Goal: Information Seeking & Learning: Learn about a topic

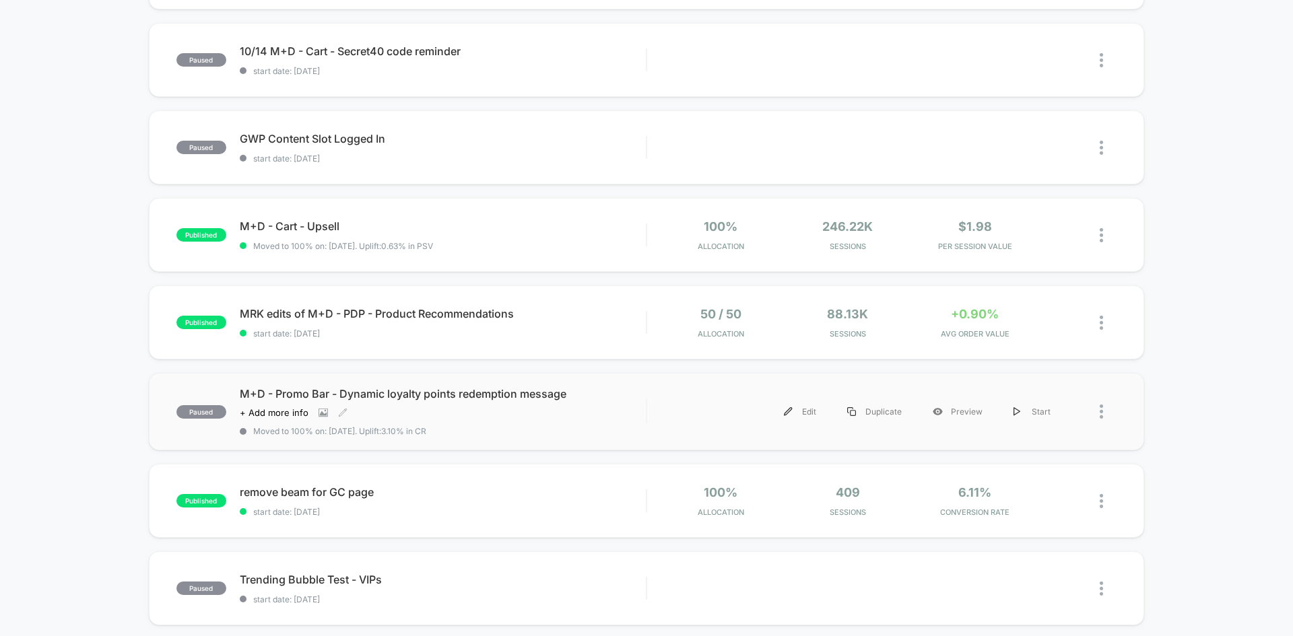
scroll to position [471, 0]
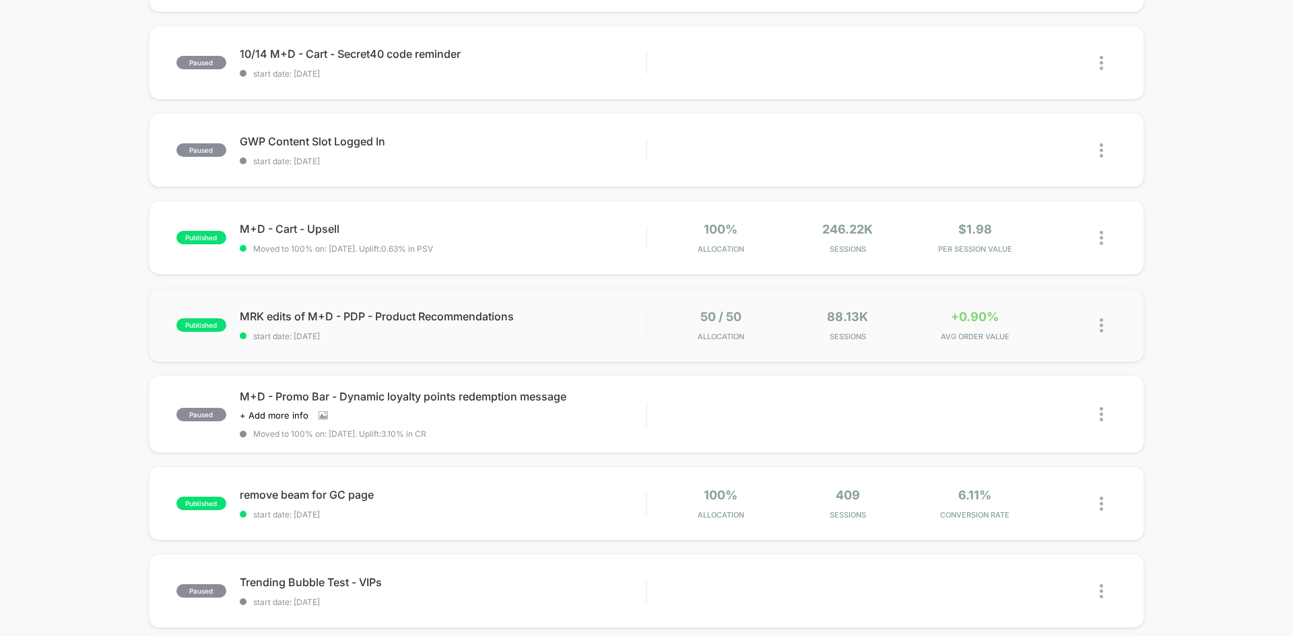
click at [527, 343] on div "published MRK edits of M+D - PDP - Product Recommendations start date: [DATE] 5…" at bounding box center [646, 325] width 995 height 74
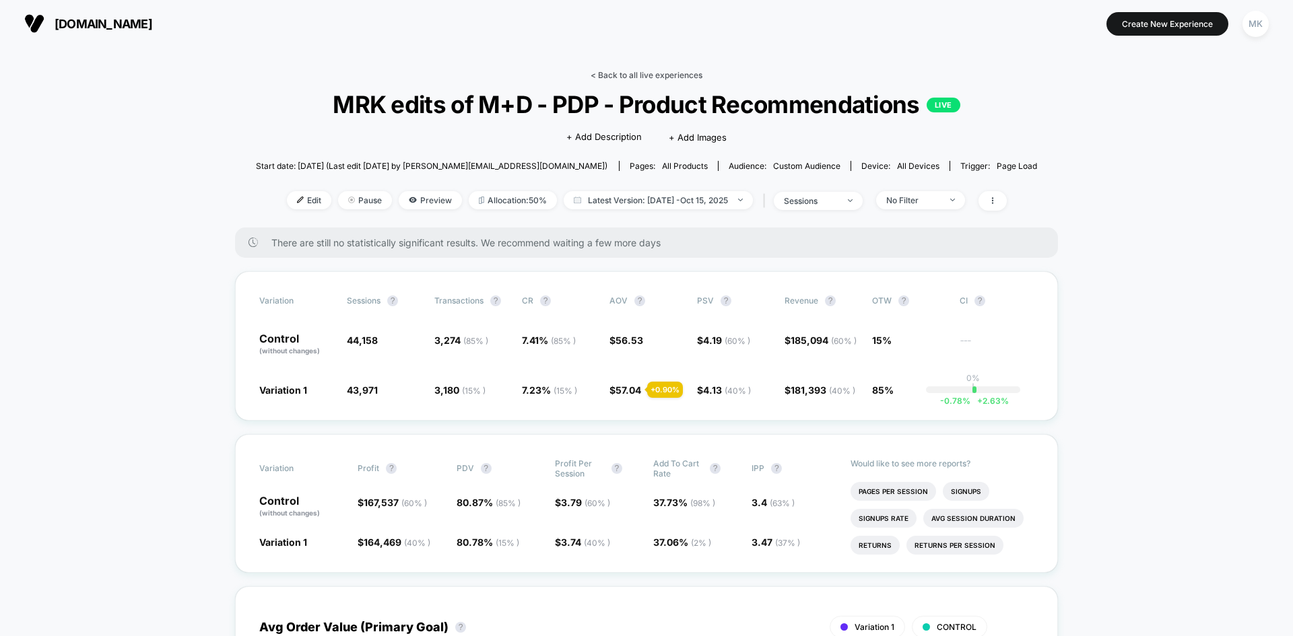
click at [624, 75] on link "< Back to all live experiences" at bounding box center [647, 75] width 112 height 10
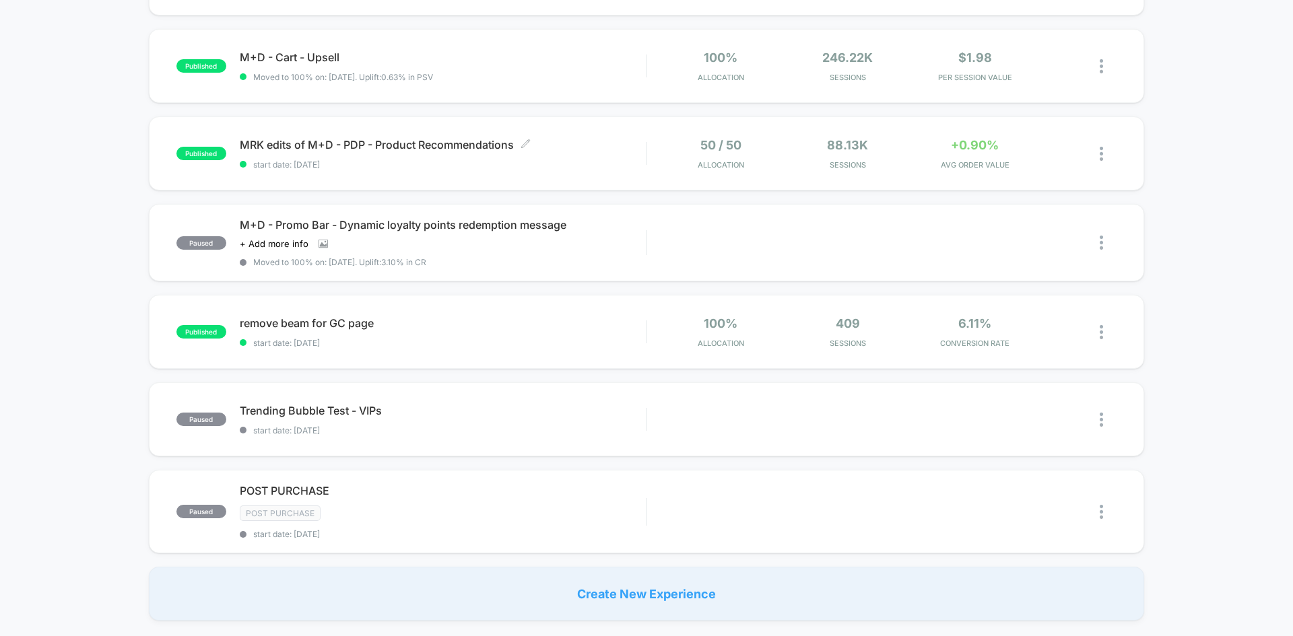
scroll to position [808, 0]
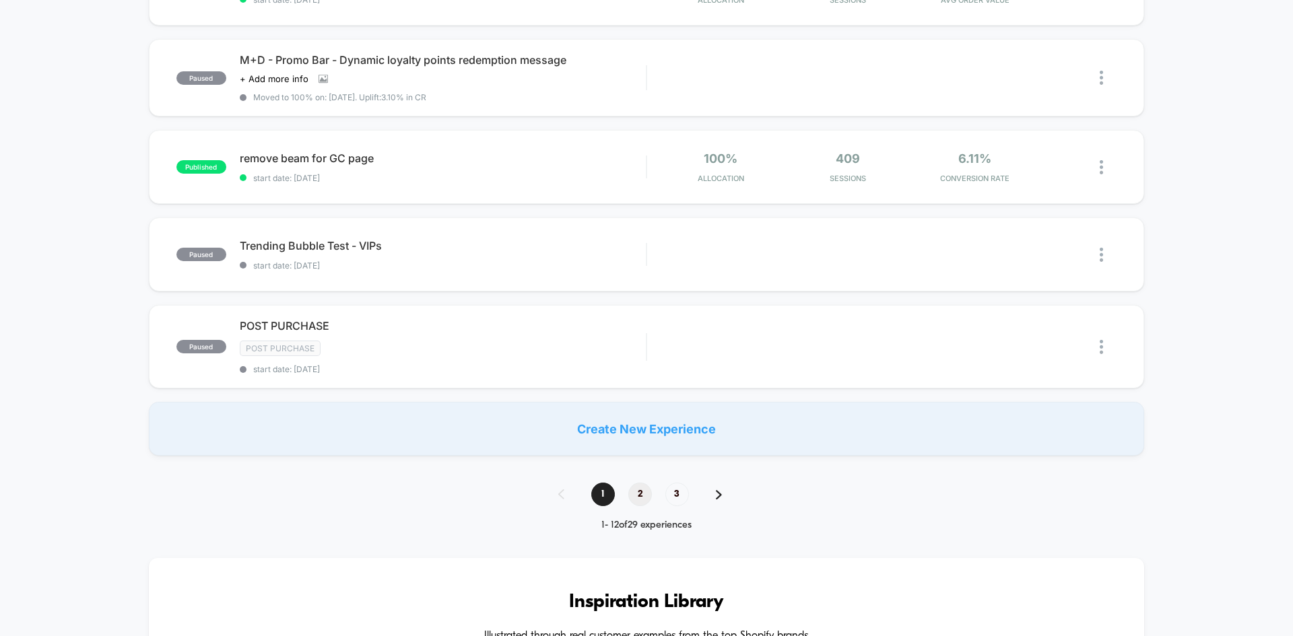
click at [641, 493] on span "2" at bounding box center [640, 495] width 24 height 24
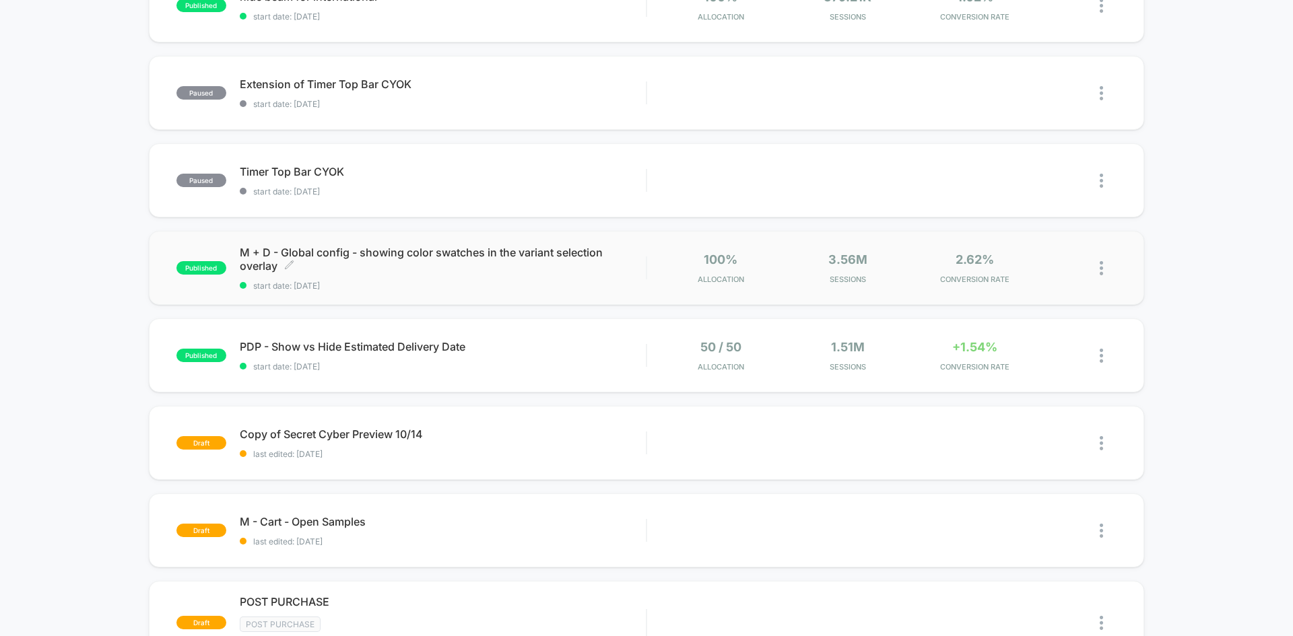
scroll to position [202, 0]
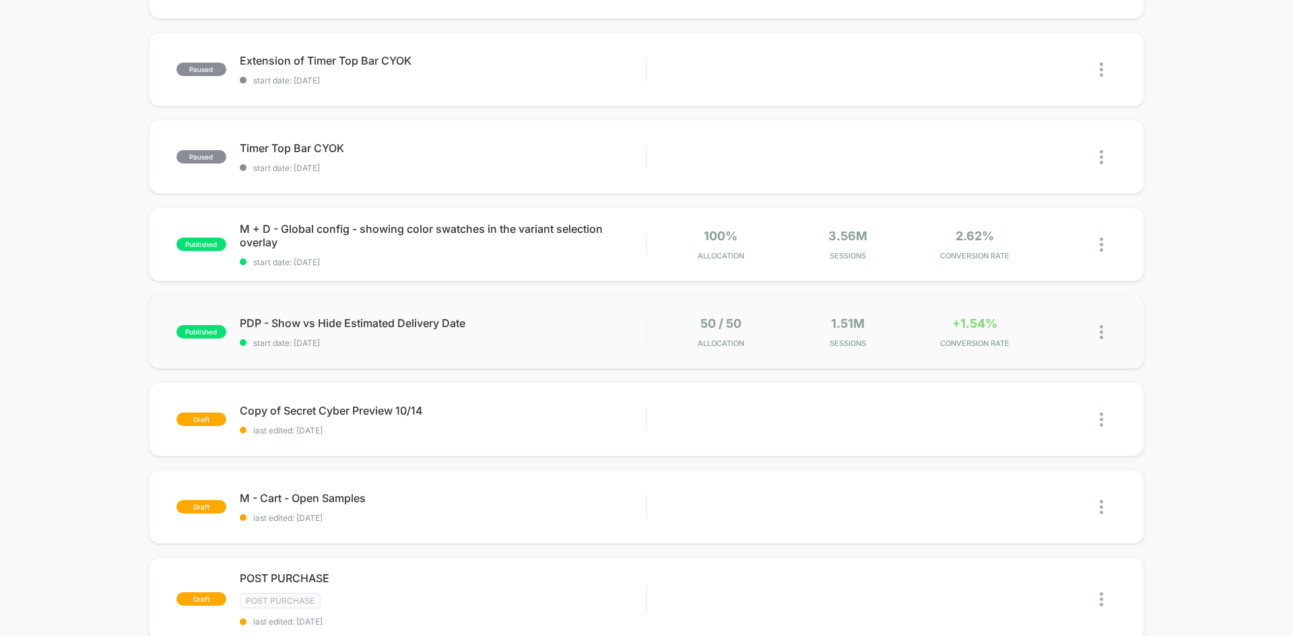
click at [557, 360] on div "published PDP - Show vs Hide Estimated Delivery Date start date: [DATE] 50 / 50…" at bounding box center [646, 332] width 995 height 74
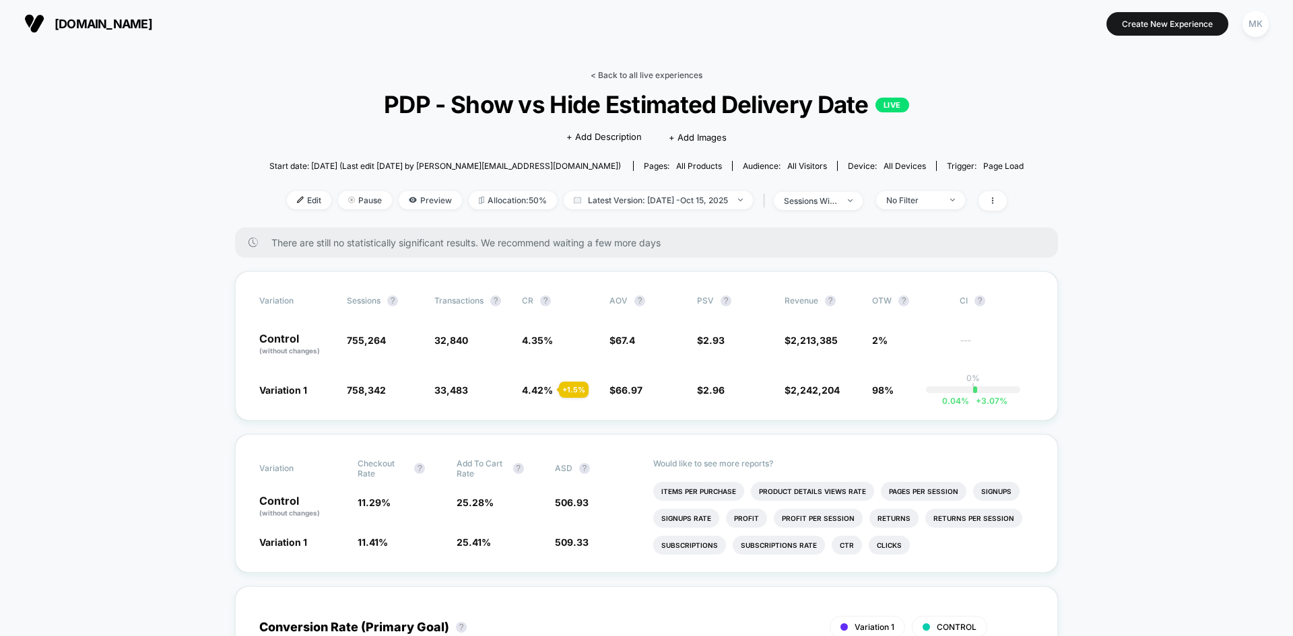
click at [632, 76] on link "< Back to all live experiences" at bounding box center [647, 75] width 112 height 10
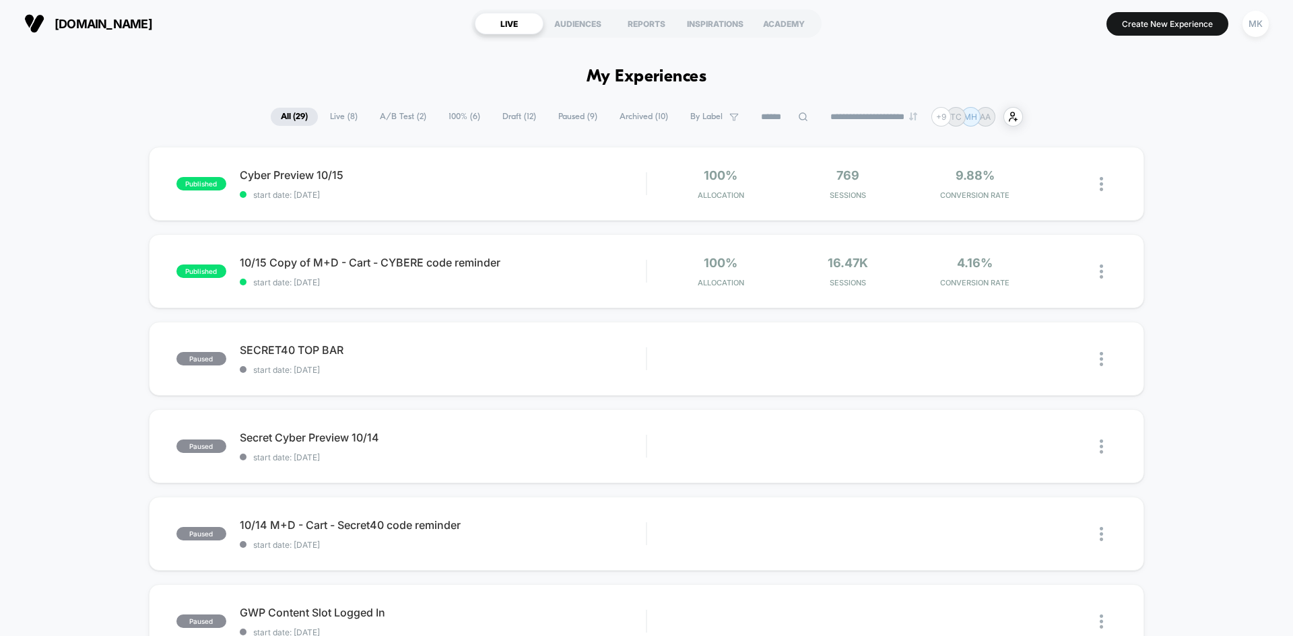
click at [395, 114] on span "A/B Test ( 2 )" at bounding box center [403, 117] width 67 height 18
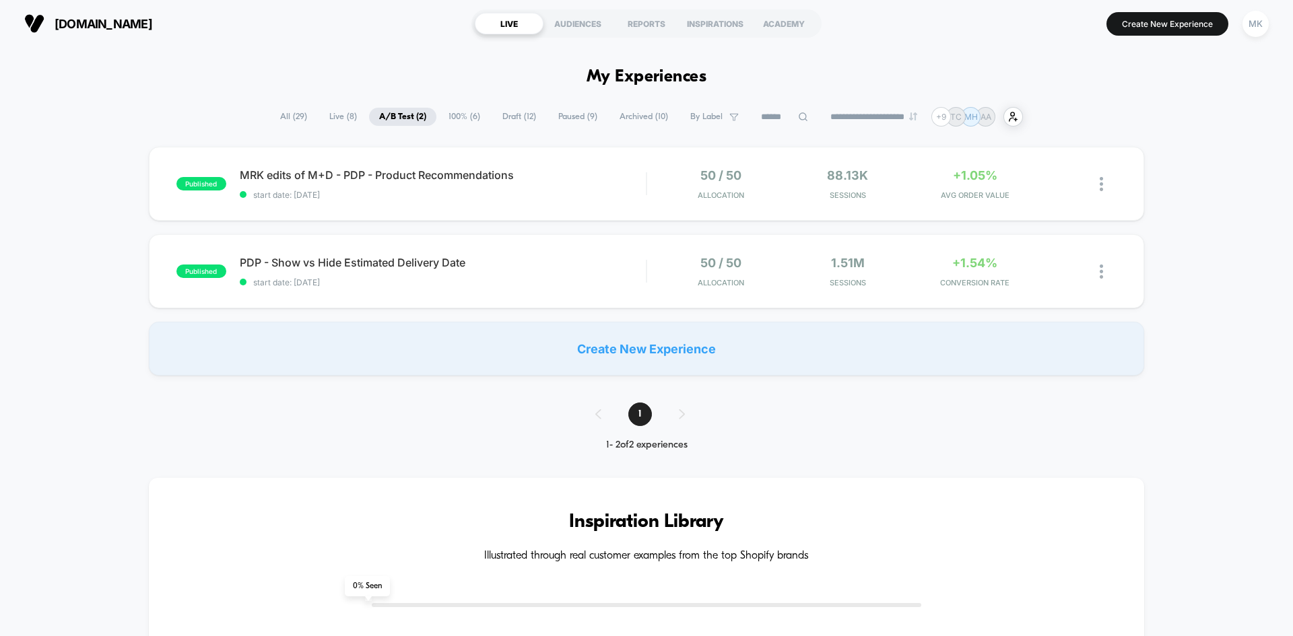
click at [274, 115] on span "All ( 29 )" at bounding box center [293, 117] width 47 height 18
